Goal: Communication & Community: Answer question/provide support

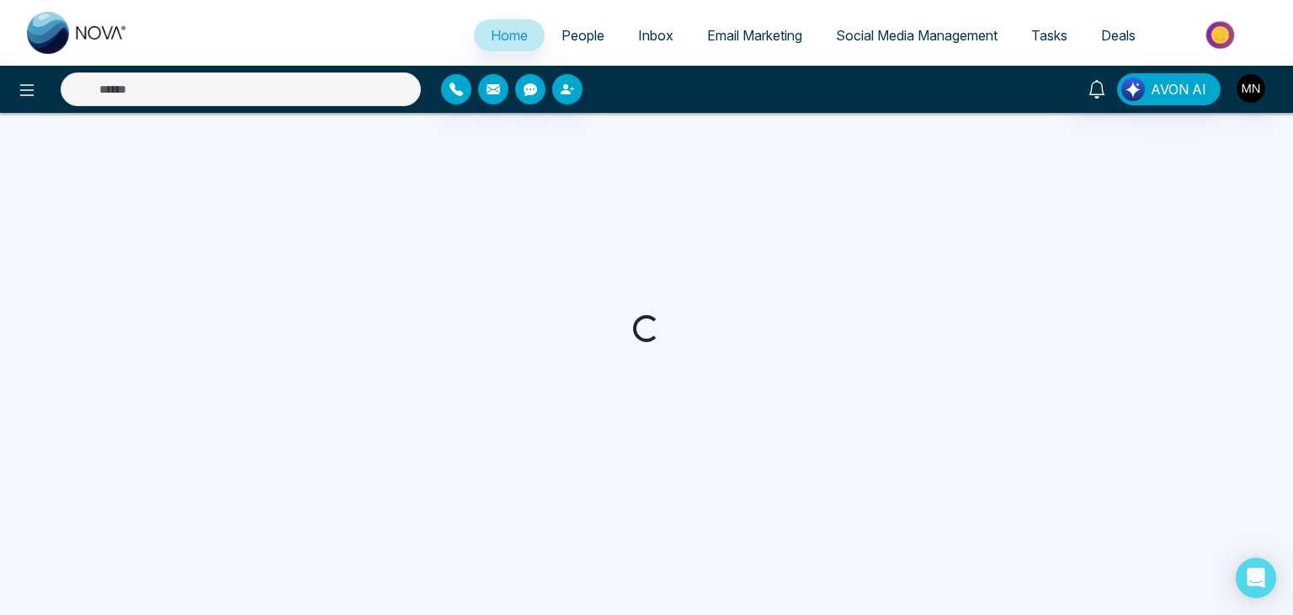
select select "*"
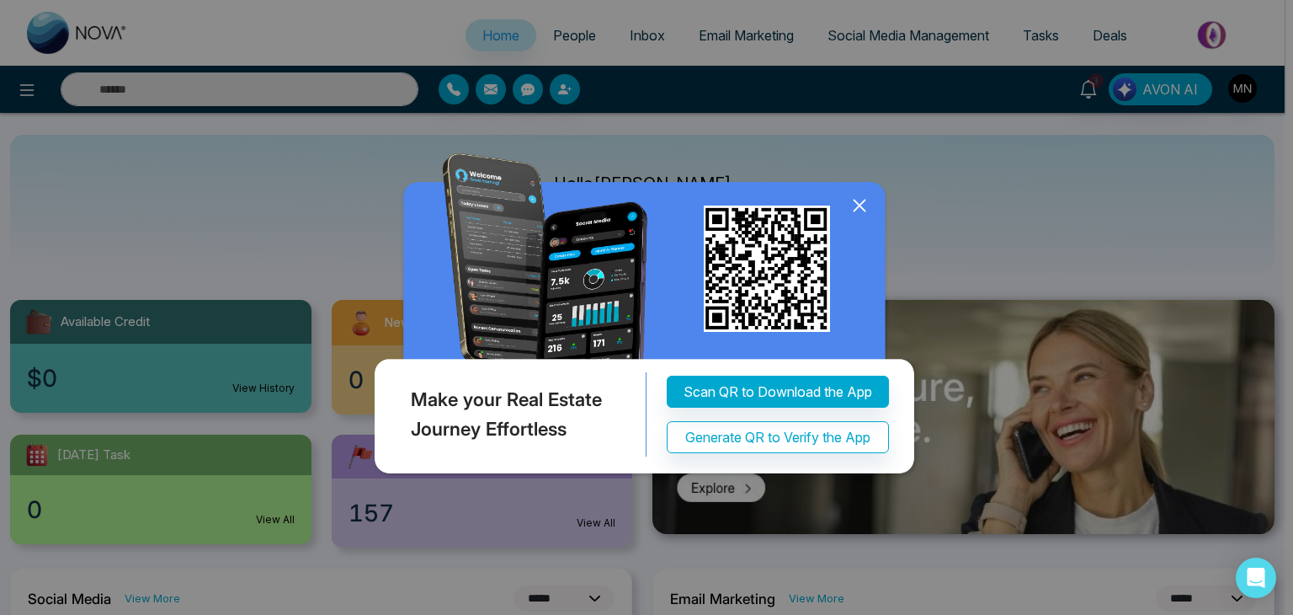
click at [859, 201] on icon at bounding box center [859, 205] width 25 height 25
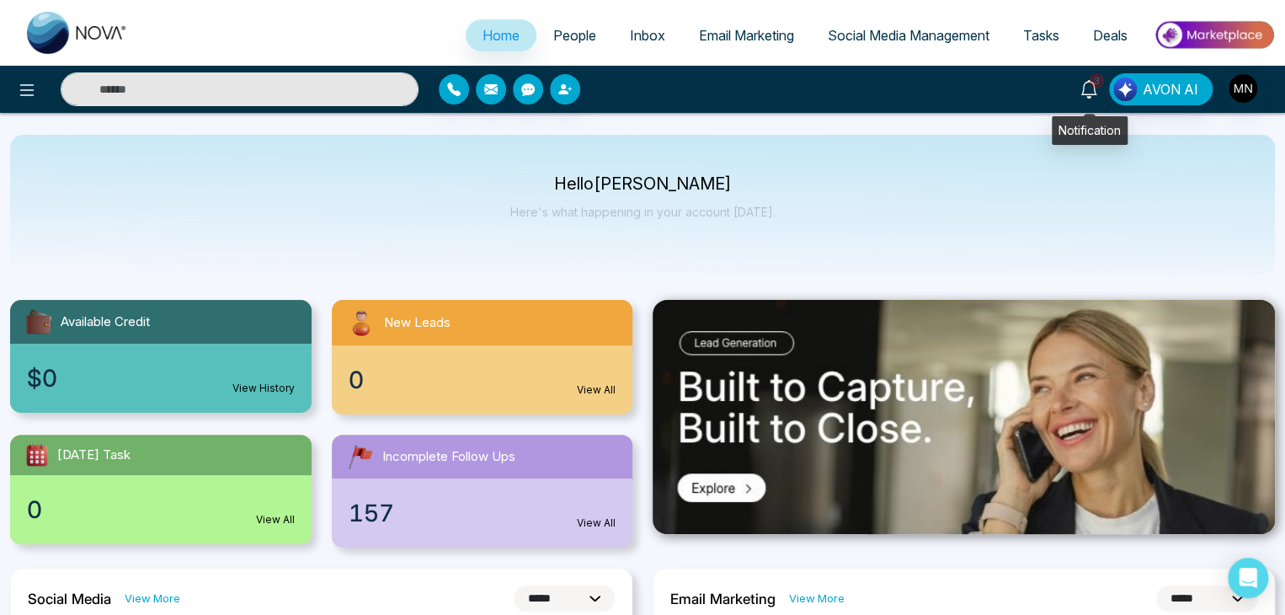
click at [1089, 90] on icon at bounding box center [1088, 89] width 19 height 19
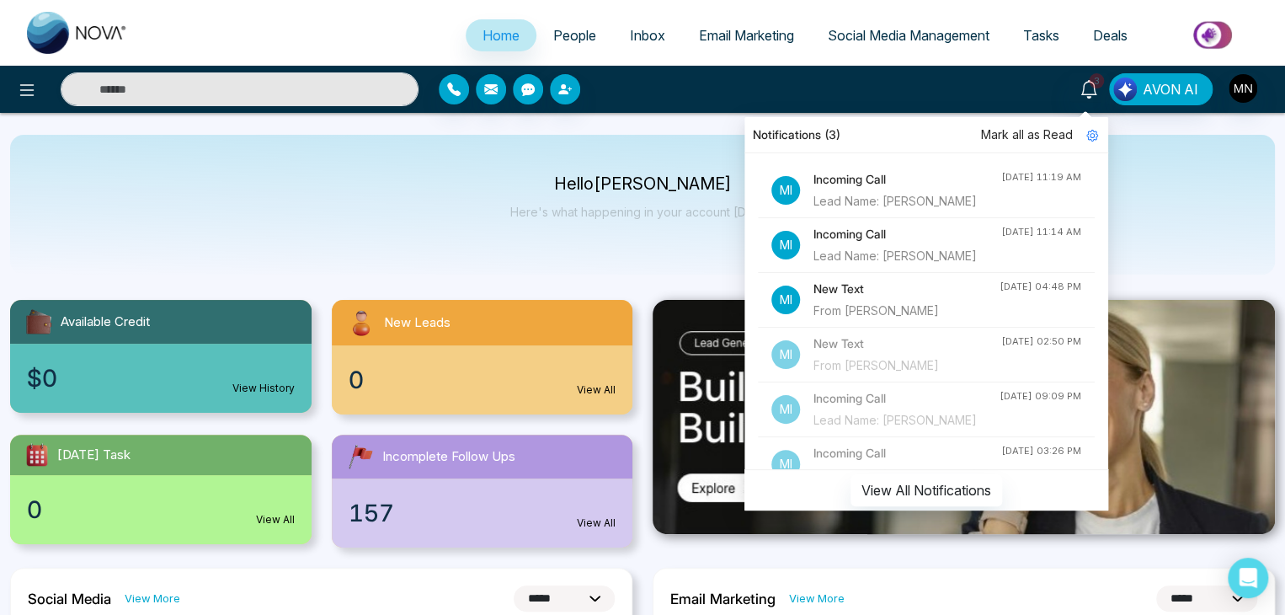
click at [985, 328] on li "Mi New Text From [PERSON_NAME] [DATE] 04:48 PM" at bounding box center [926, 300] width 337 height 55
click at [889, 298] on h4 "New Text" at bounding box center [906, 289] width 186 height 19
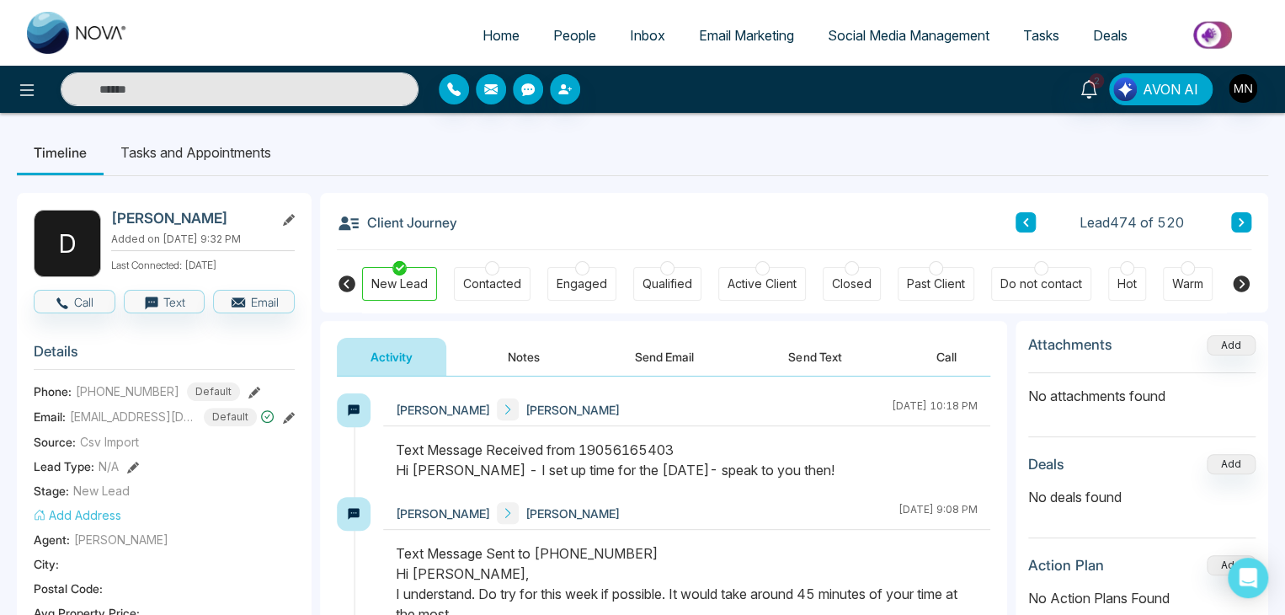
click at [1111, 148] on ul "Timeline Tasks and Appointments" at bounding box center [642, 152] width 1251 height 45
click at [1079, 75] on link "2" at bounding box center [1089, 87] width 40 height 29
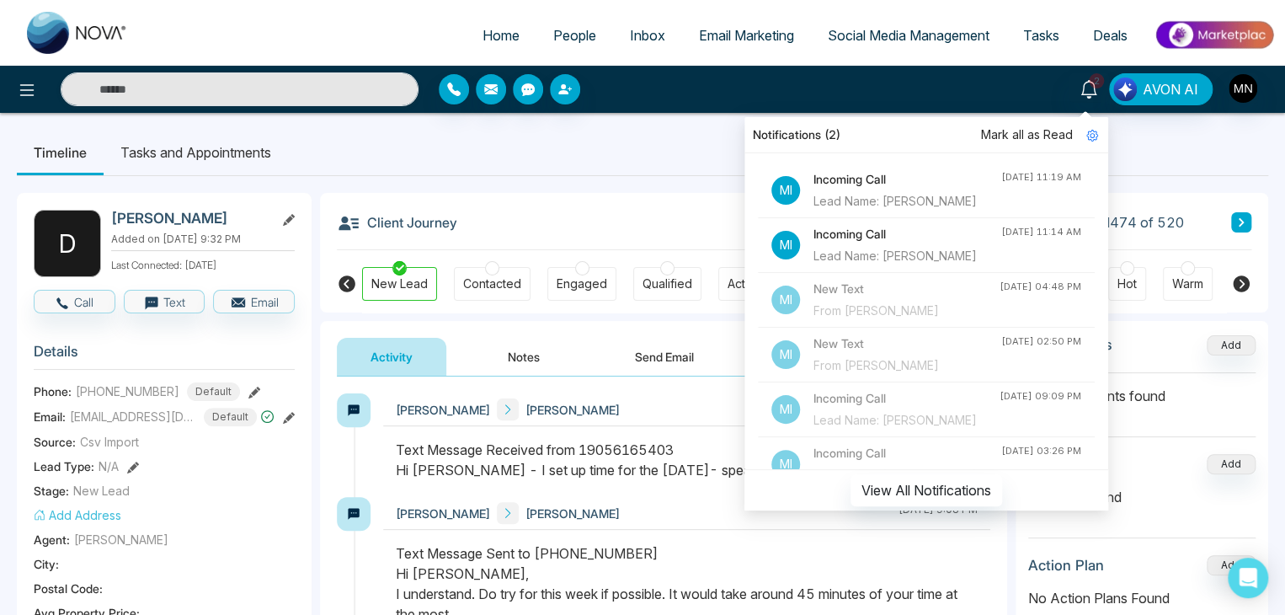
click at [1031, 128] on span "Mark all as Read" at bounding box center [1027, 134] width 92 height 19
